Goal: Task Accomplishment & Management: Use online tool/utility

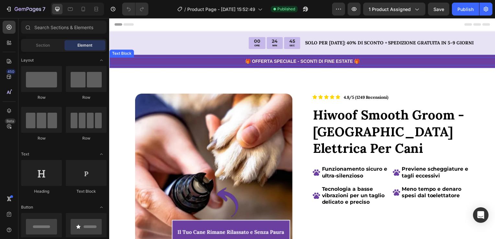
click at [351, 62] on p "🎁 OFFERTA SPECIALE - SCONTI DI FINE ESTATE 🎁" at bounding box center [304, 61] width 388 height 7
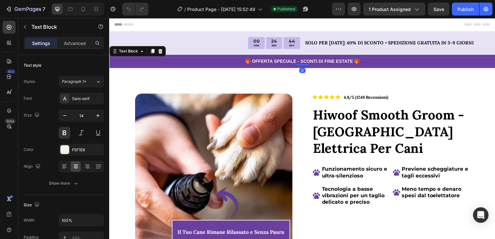
click at [353, 62] on p "🎁 OFFERTA SPECIALE - SCONTI DI FINE ESTATE 🎁" at bounding box center [304, 61] width 388 height 7
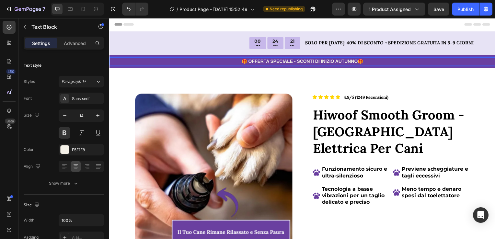
click at [358, 61] on p "🎁 OFFERTA SPECIALE - SCONTI DI INIZIO AUTUNNO🎁" at bounding box center [304, 61] width 388 height 7
click at [247, 60] on p "🎁 OFFERTA SPECIALE - SCONTI DI INIZIO AUTUNNO 🎁" at bounding box center [304, 61] width 388 height 7
click at [460, 10] on div "Publish" at bounding box center [466, 9] width 16 height 7
click at [243, 62] on p "🎁 OFFERTA SPECIALE - SCONTI DI INIZIO AUTUNNO 🎁" at bounding box center [304, 61] width 388 height 7
click at [86, 10] on icon at bounding box center [83, 9] width 6 height 6
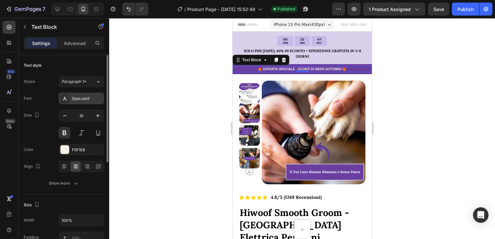
click at [87, 98] on div "Sans-serif" at bounding box center [87, 99] width 30 height 6
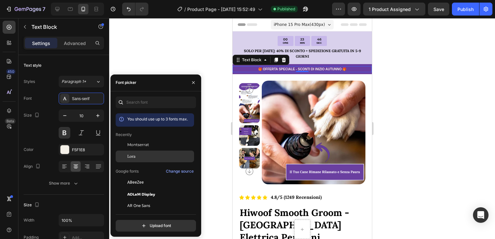
click at [139, 151] on div "Lora" at bounding box center [155, 157] width 78 height 12
click at [463, 16] on div "7 / Product Page - [DATE] 15:52:49 Published Preview 1 product assigned Save Pu…" at bounding box center [247, 9] width 495 height 18
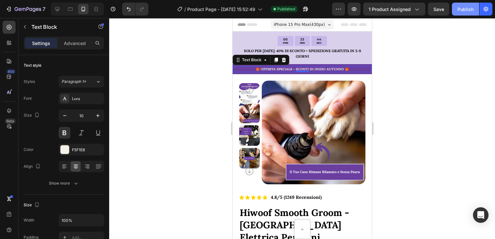
click at [461, 10] on div "Publish" at bounding box center [466, 9] width 16 height 7
click at [61, 7] on div at bounding box center [57, 9] width 10 height 10
type input "14"
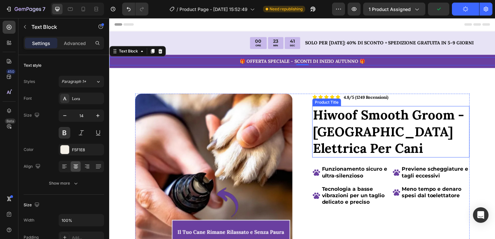
scroll to position [17, 0]
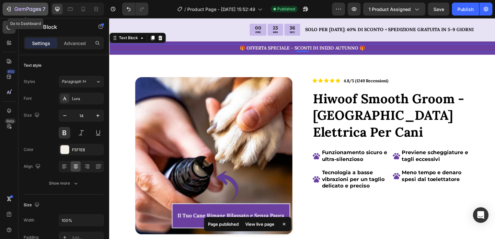
click at [23, 10] on icon "button" at bounding box center [28, 10] width 27 height 6
